Goal: Task Accomplishment & Management: Complete application form

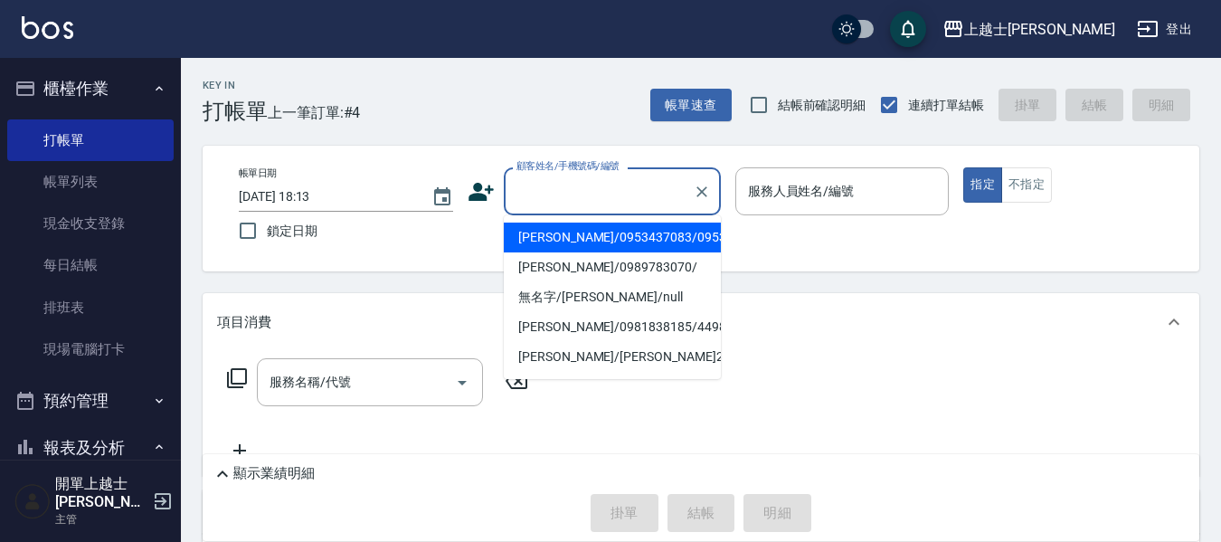
click at [587, 184] on input "顧客姓名/手機號碼/編號" at bounding box center [599, 191] width 174 height 32
click at [581, 252] on li "[PERSON_NAME]/0953437083/0953437083" at bounding box center [612, 237] width 217 height 30
type input "[PERSON_NAME]/0953437083/0953437083"
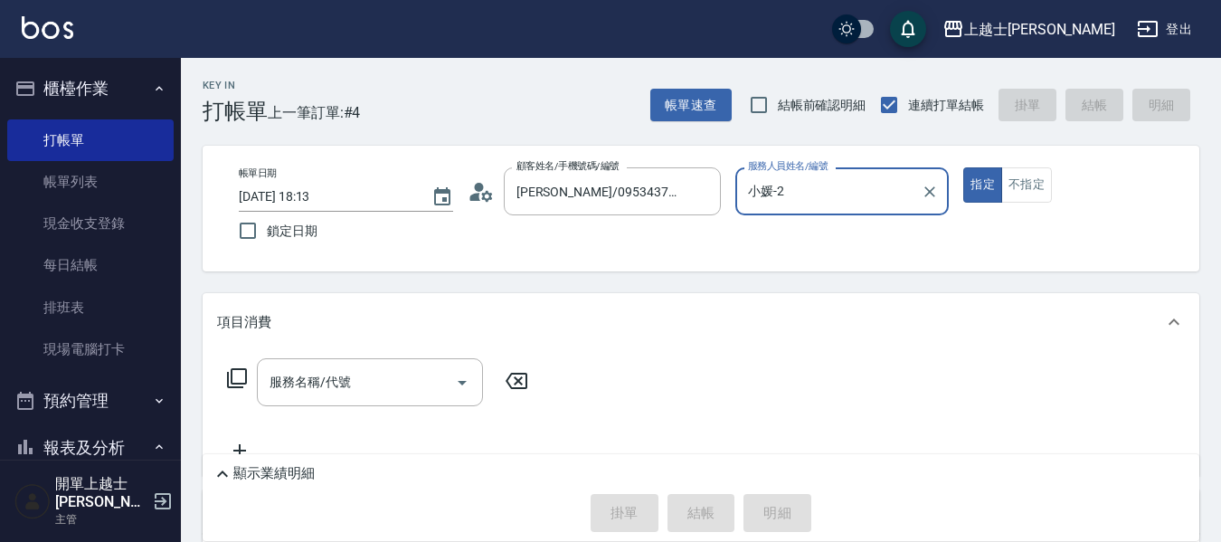
type input "小媛-2"
click at [313, 389] on div "服務名稱/代號 服務名稱/代號" at bounding box center [370, 382] width 226 height 48
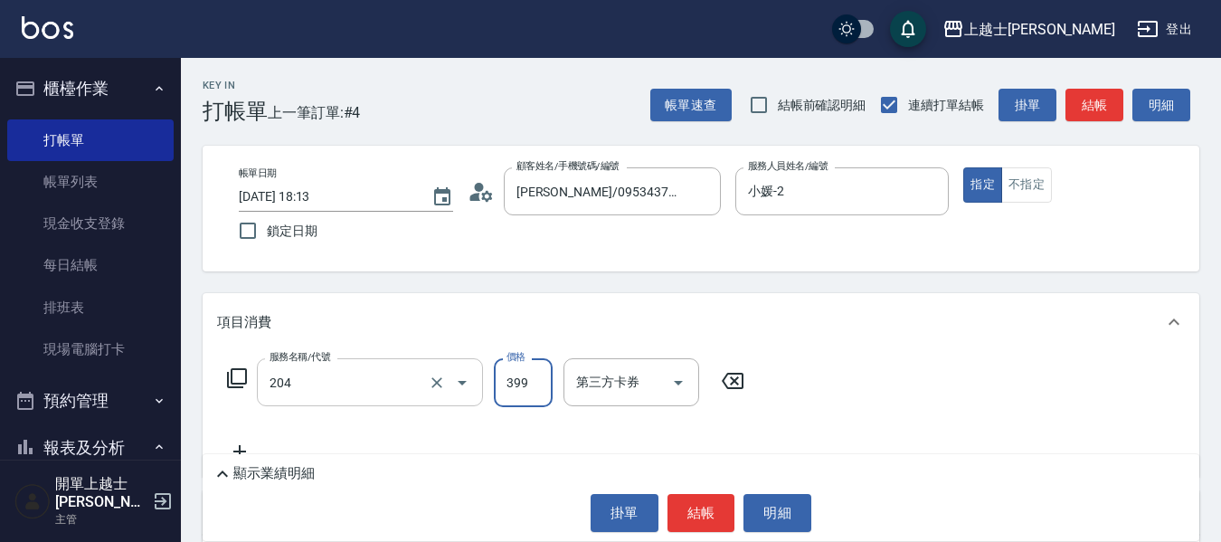
type input "A級洗+剪(204)"
type input "500"
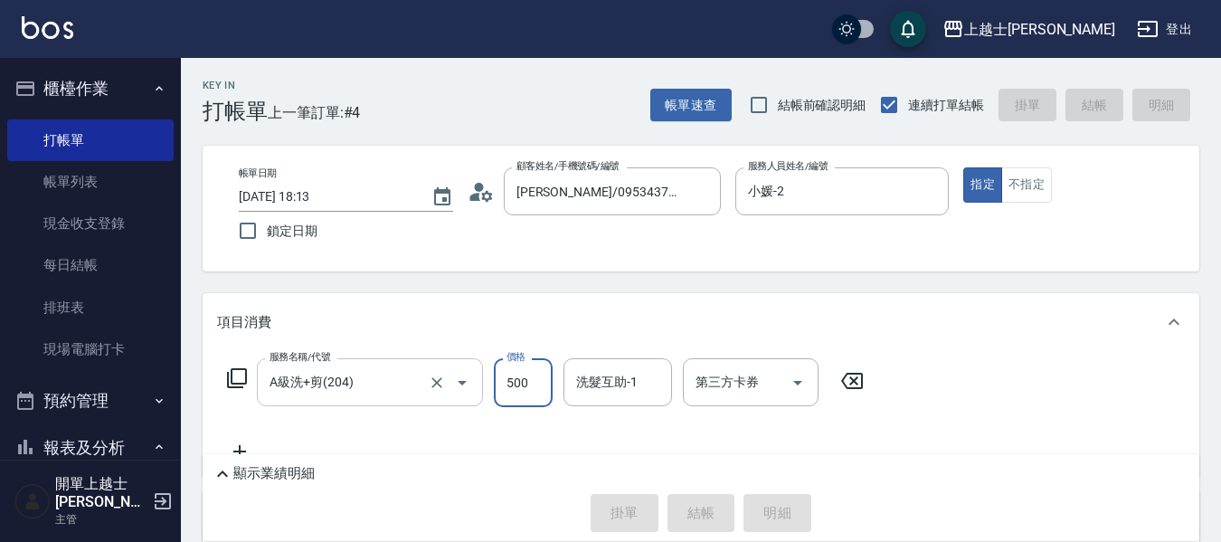
type input "[DATE] 18:52"
